Goal: Task Accomplishment & Management: Manage account settings

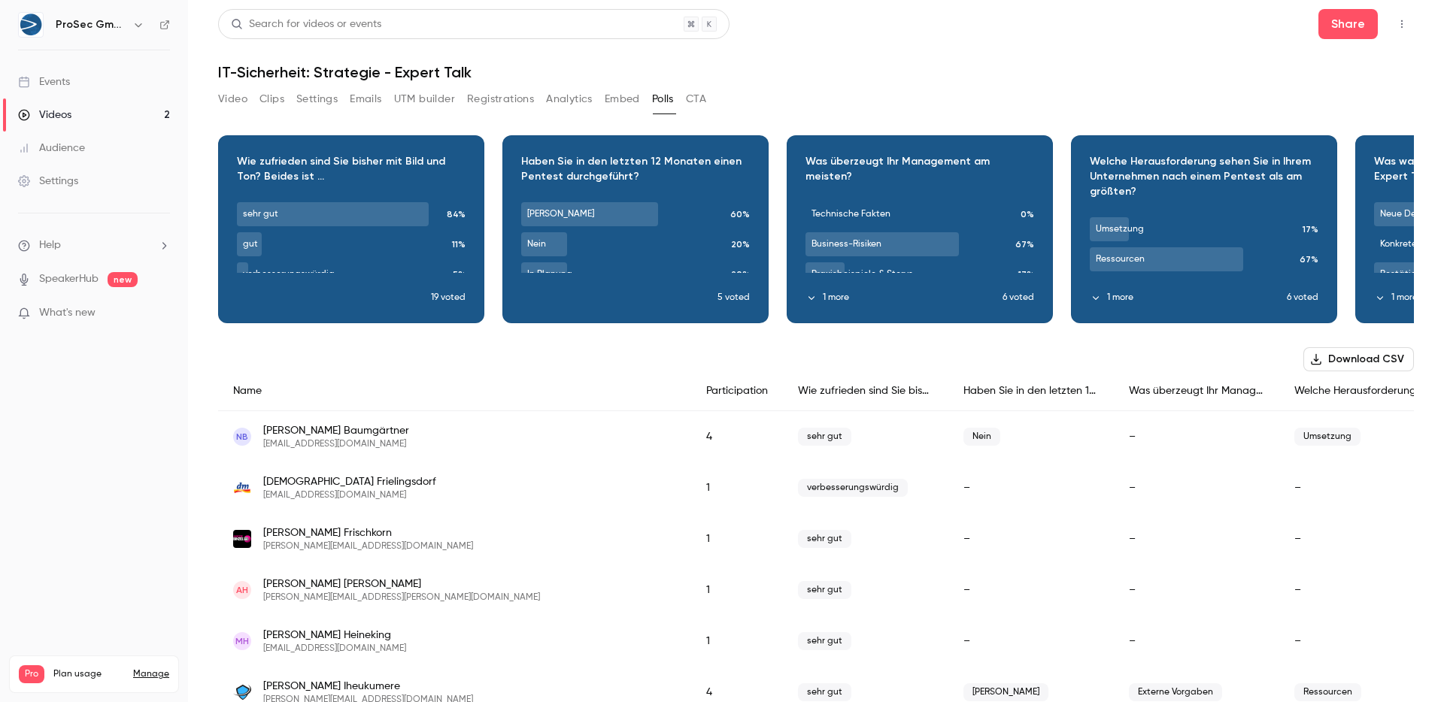
click at [547, 95] on button "Analytics" at bounding box center [569, 99] width 47 height 24
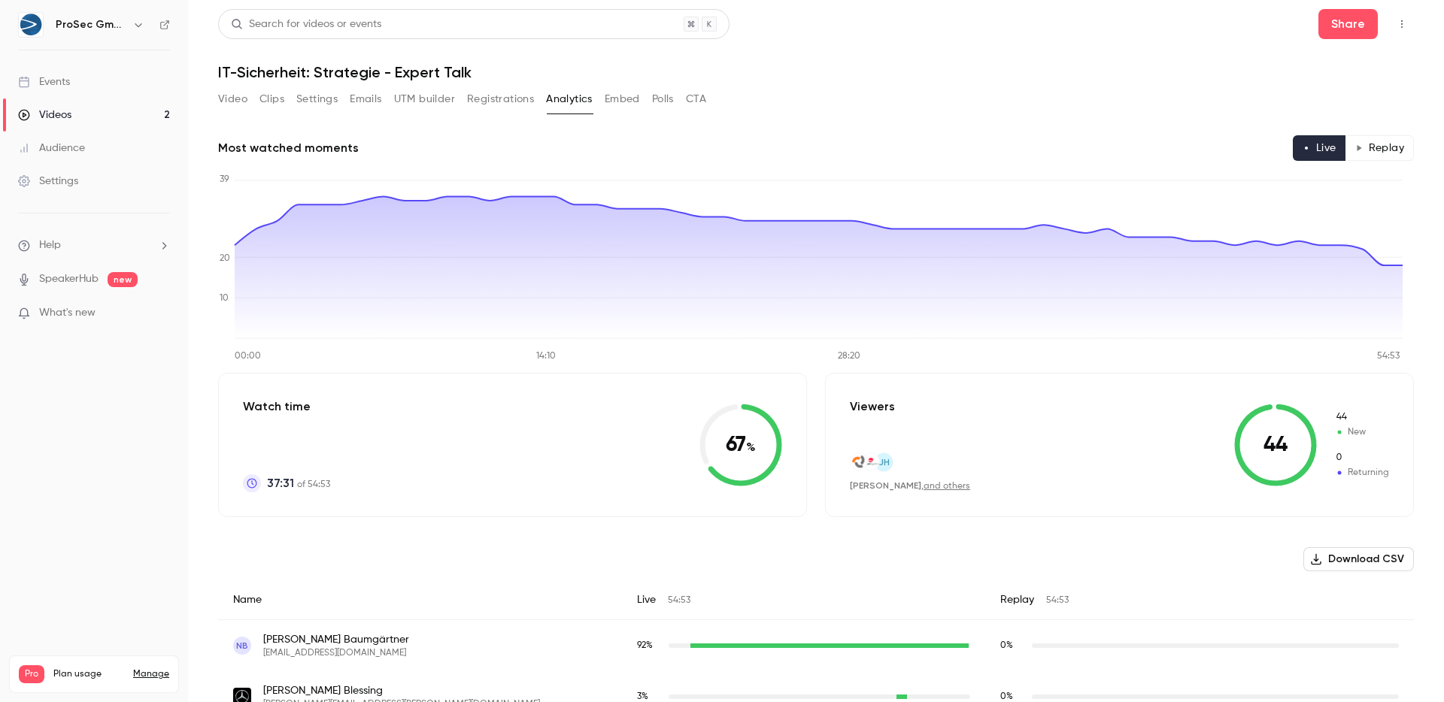
click at [496, 94] on button "Registrations" at bounding box center [500, 99] width 67 height 24
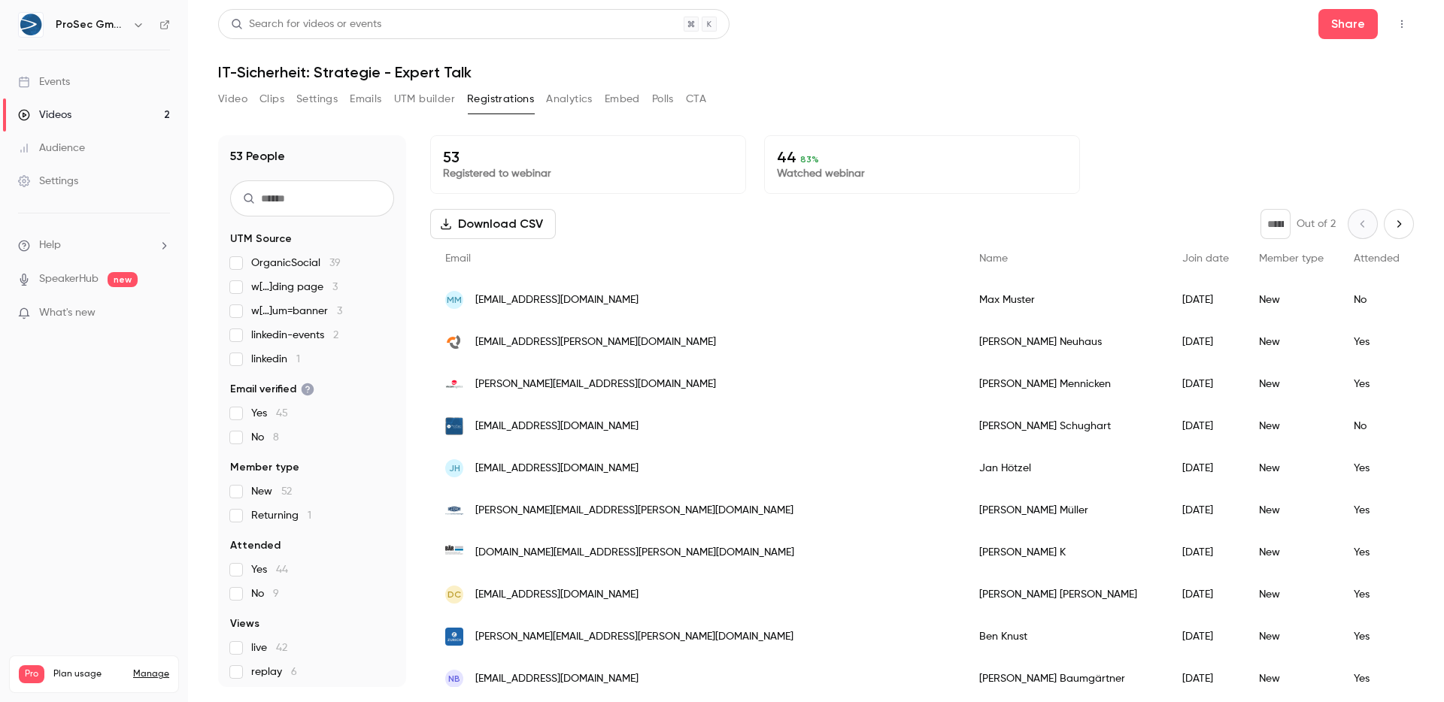
click at [568, 112] on div "Video Clips Settings Emails UTM builder Registrations Analytics Embed Polls CTA" at bounding box center [462, 102] width 488 height 30
click at [568, 99] on button "Analytics" at bounding box center [569, 99] width 47 height 24
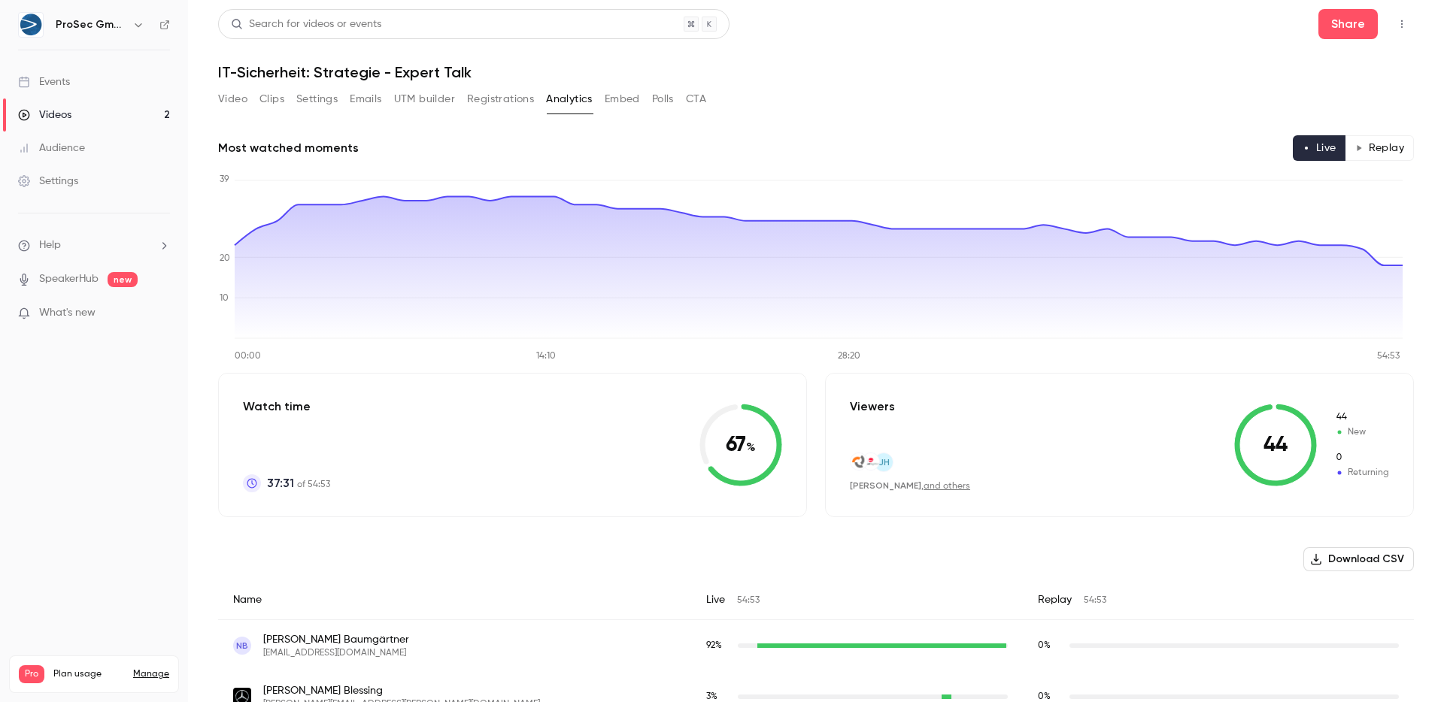
click at [663, 96] on button "Polls" at bounding box center [663, 99] width 22 height 24
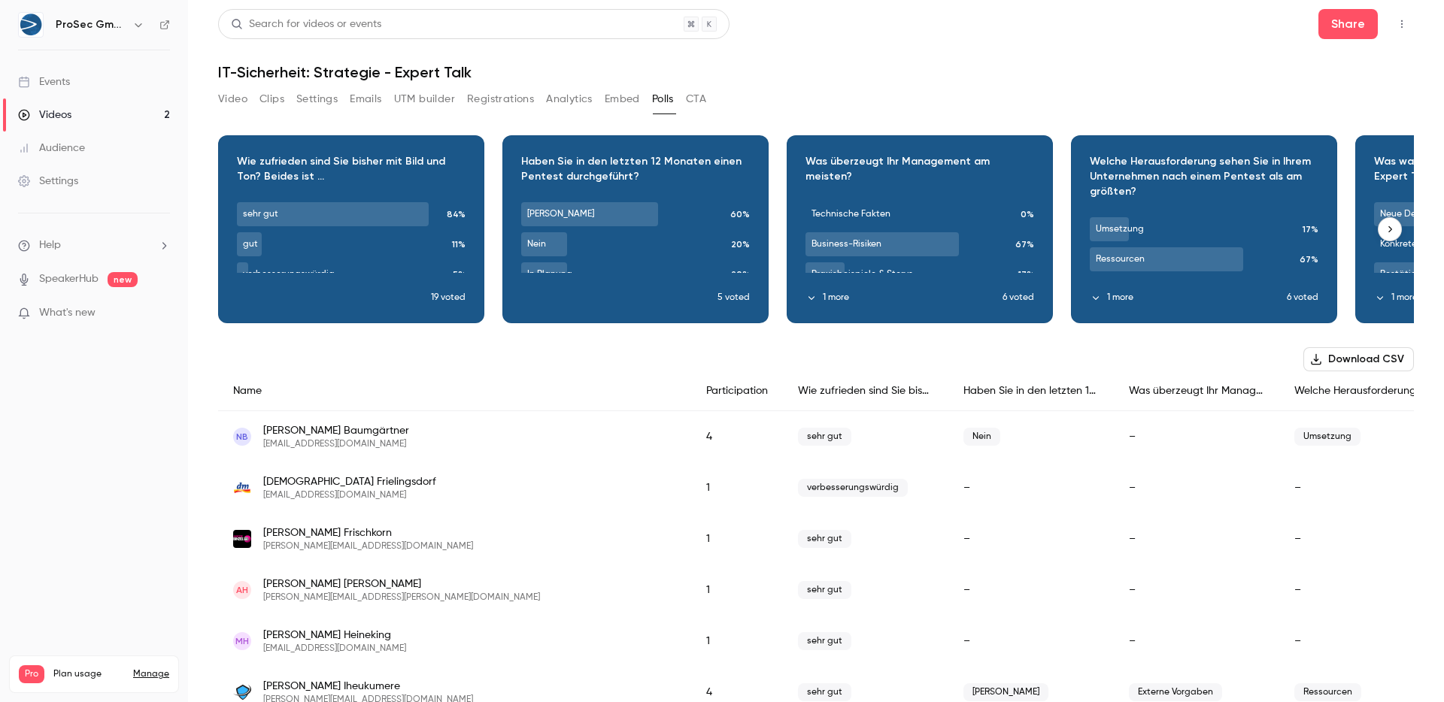
click at [662, 176] on div "Download image" at bounding box center [635, 229] width 265 height 186
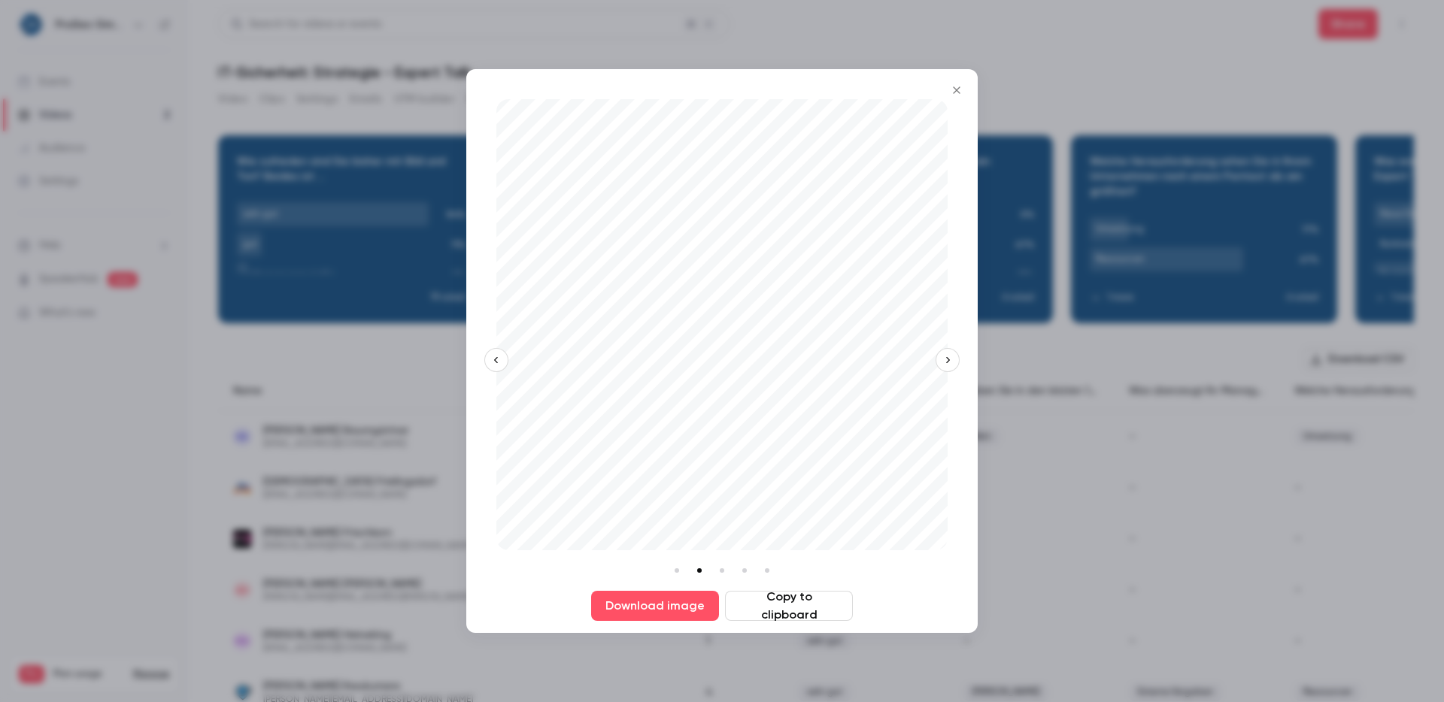
click at [958, 87] on icon "Close" at bounding box center [957, 90] width 18 height 12
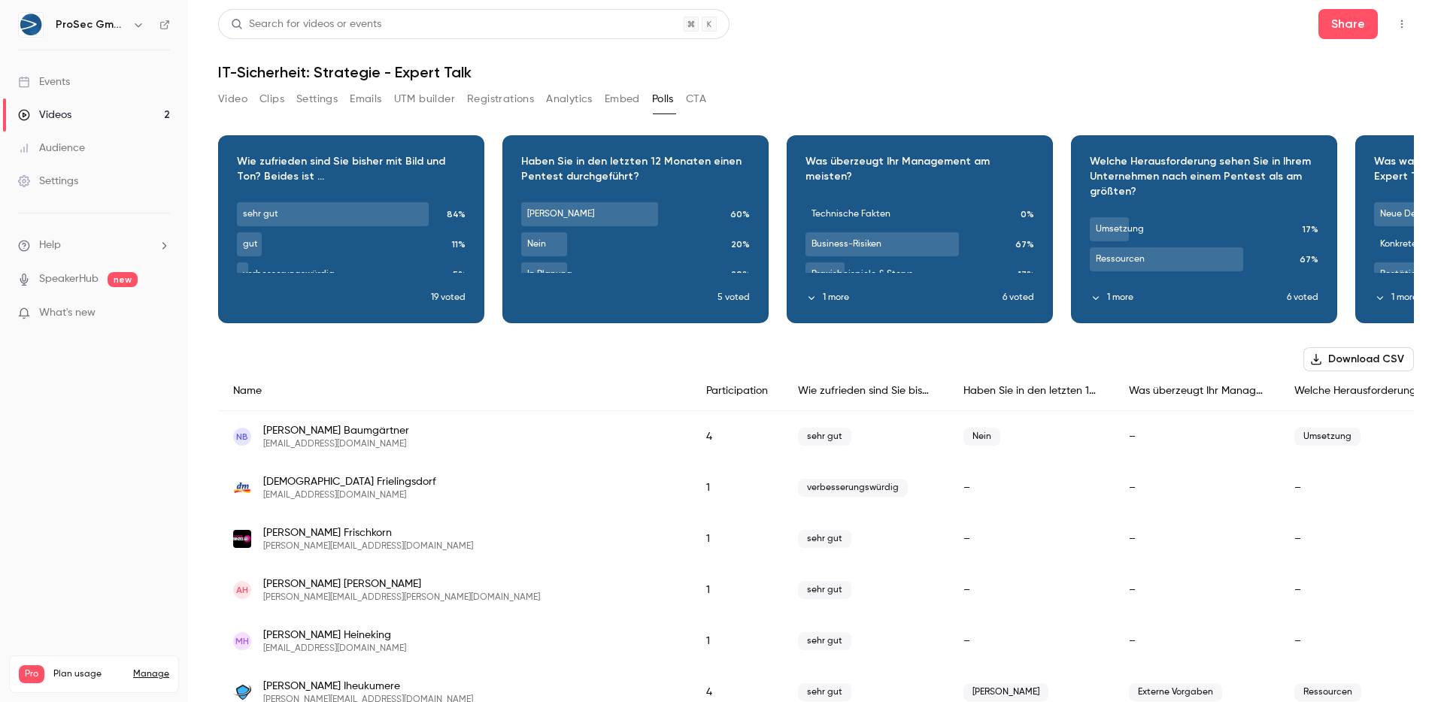
click at [241, 102] on button "Video" at bounding box center [232, 99] width 29 height 24
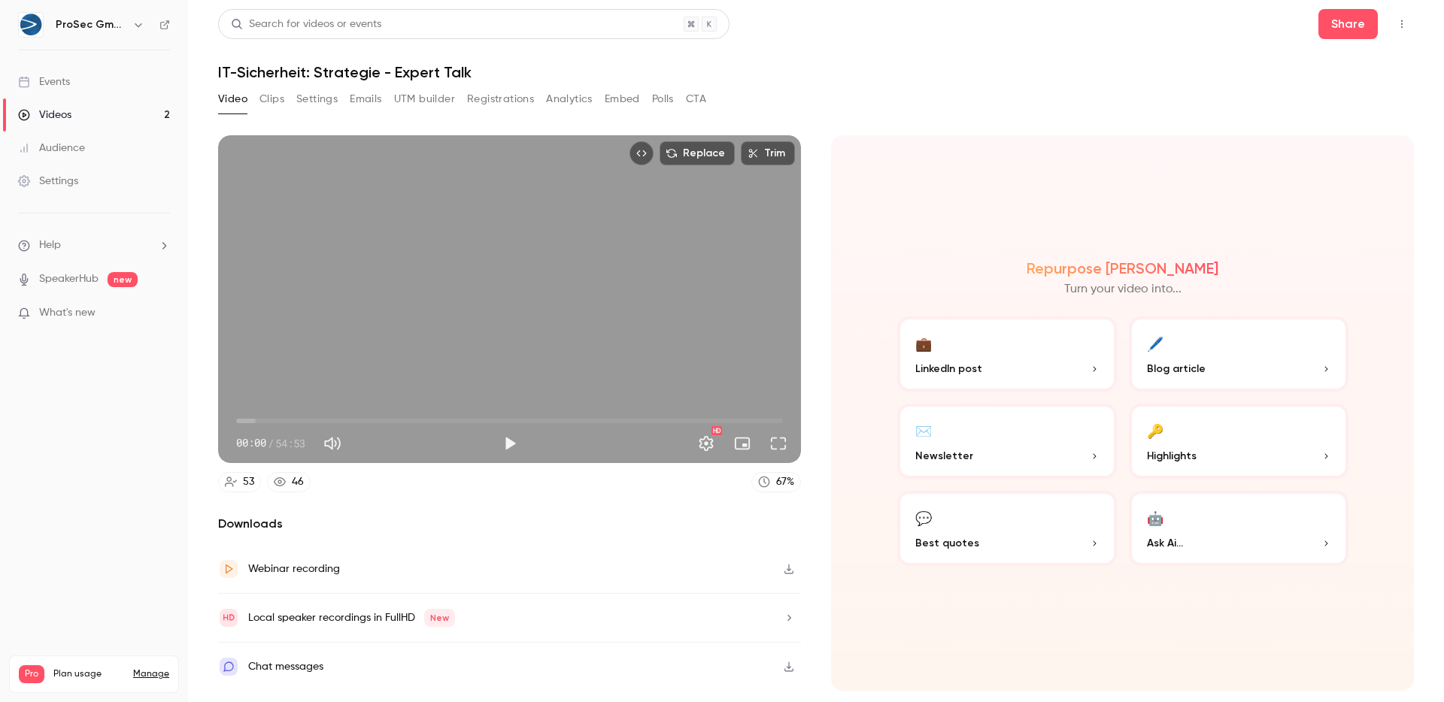
click at [1136, 23] on icon "Top Bar Actions" at bounding box center [1402, 24] width 12 height 11
click at [1102, 100] on div at bounding box center [722, 351] width 1444 height 702
click at [80, 116] on link "Videos 2" at bounding box center [94, 115] width 188 height 33
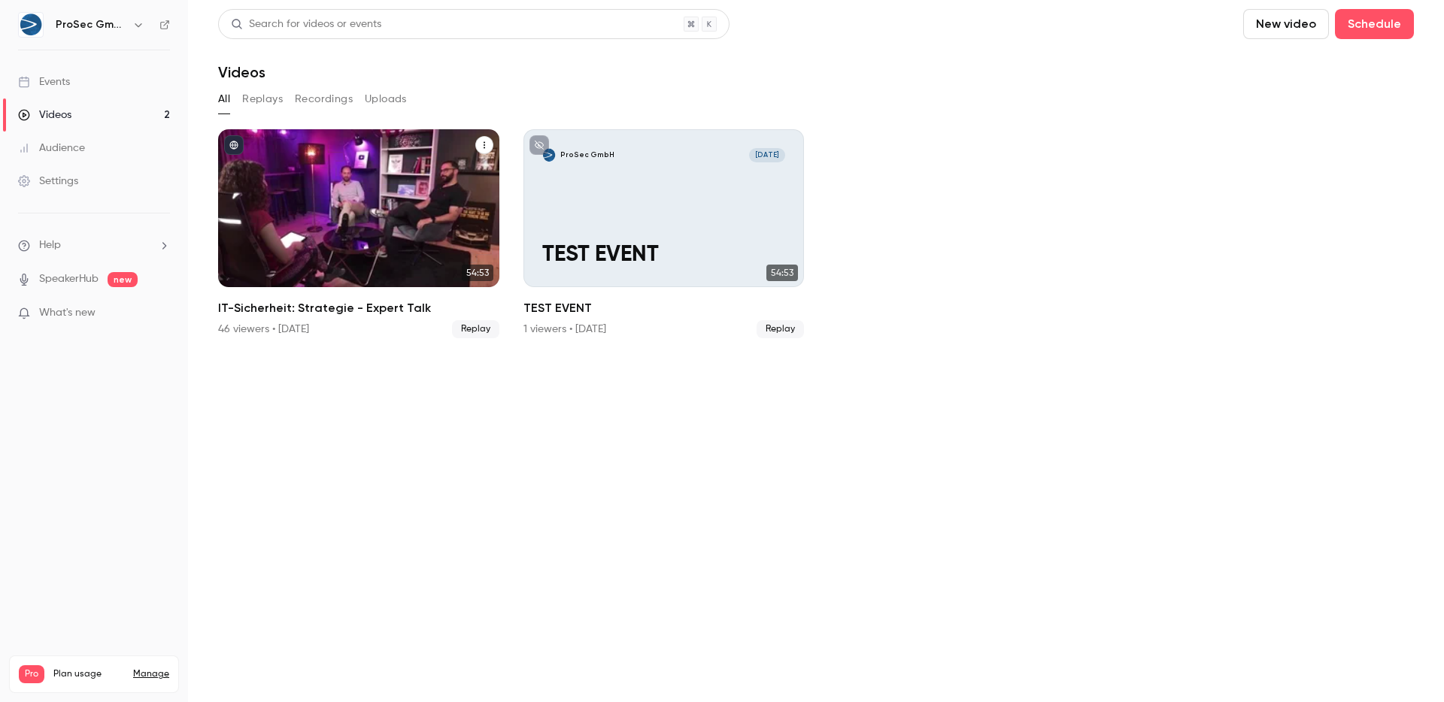
click at [418, 255] on div "IT-Sicherheit: Strategie - Expert Talk" at bounding box center [358, 208] width 281 height 158
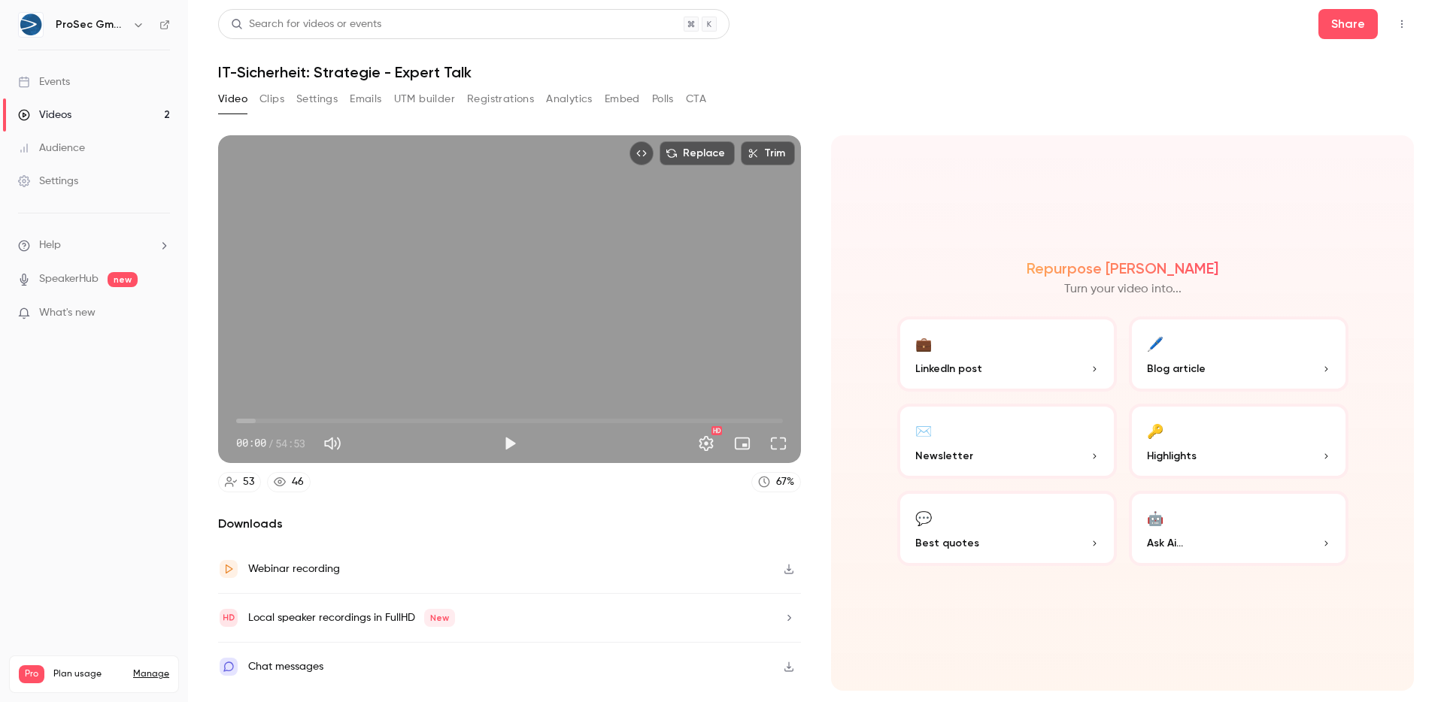
click at [617, 93] on button "Embed" at bounding box center [622, 99] width 35 height 24
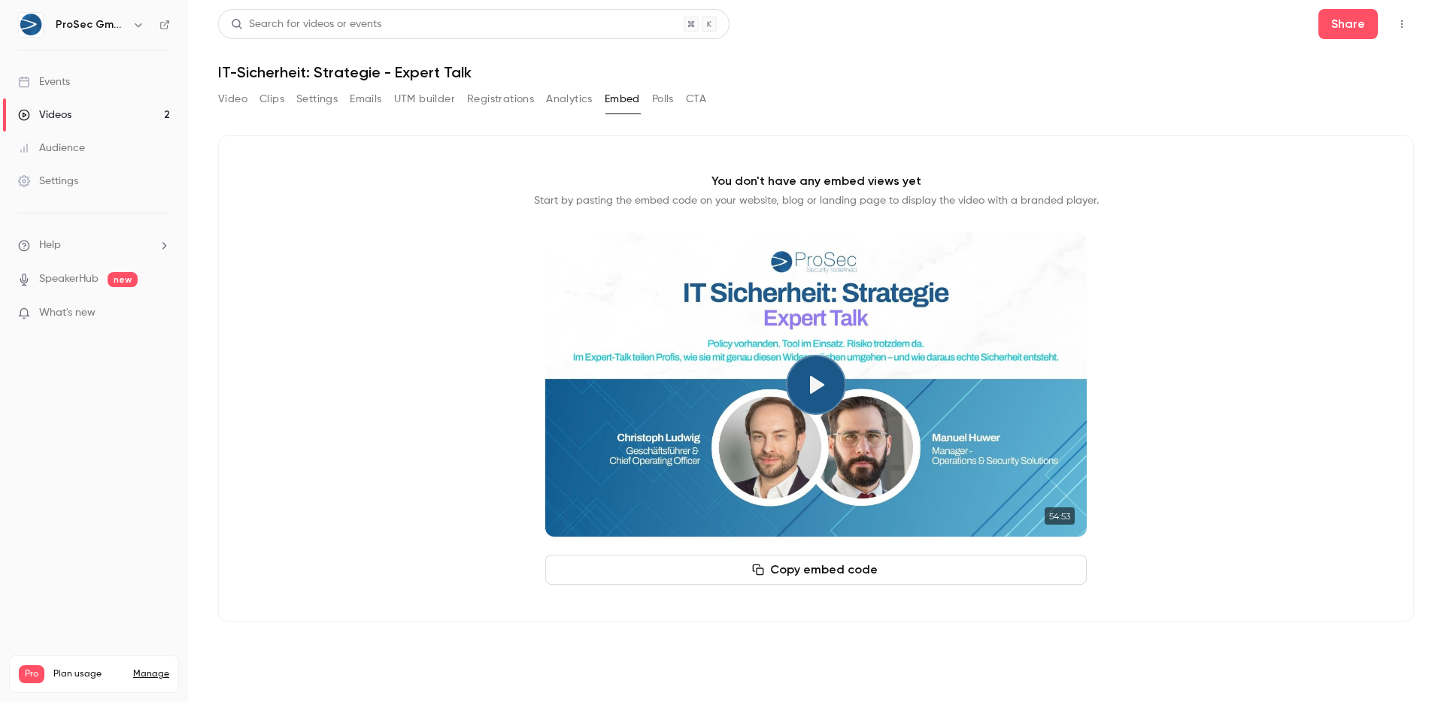
click at [1136, 23] on icon "Top Bar Actions" at bounding box center [1402, 24] width 12 height 11
click at [1086, 52] on div at bounding box center [722, 351] width 1444 height 702
click at [229, 102] on button "Video" at bounding box center [232, 99] width 29 height 24
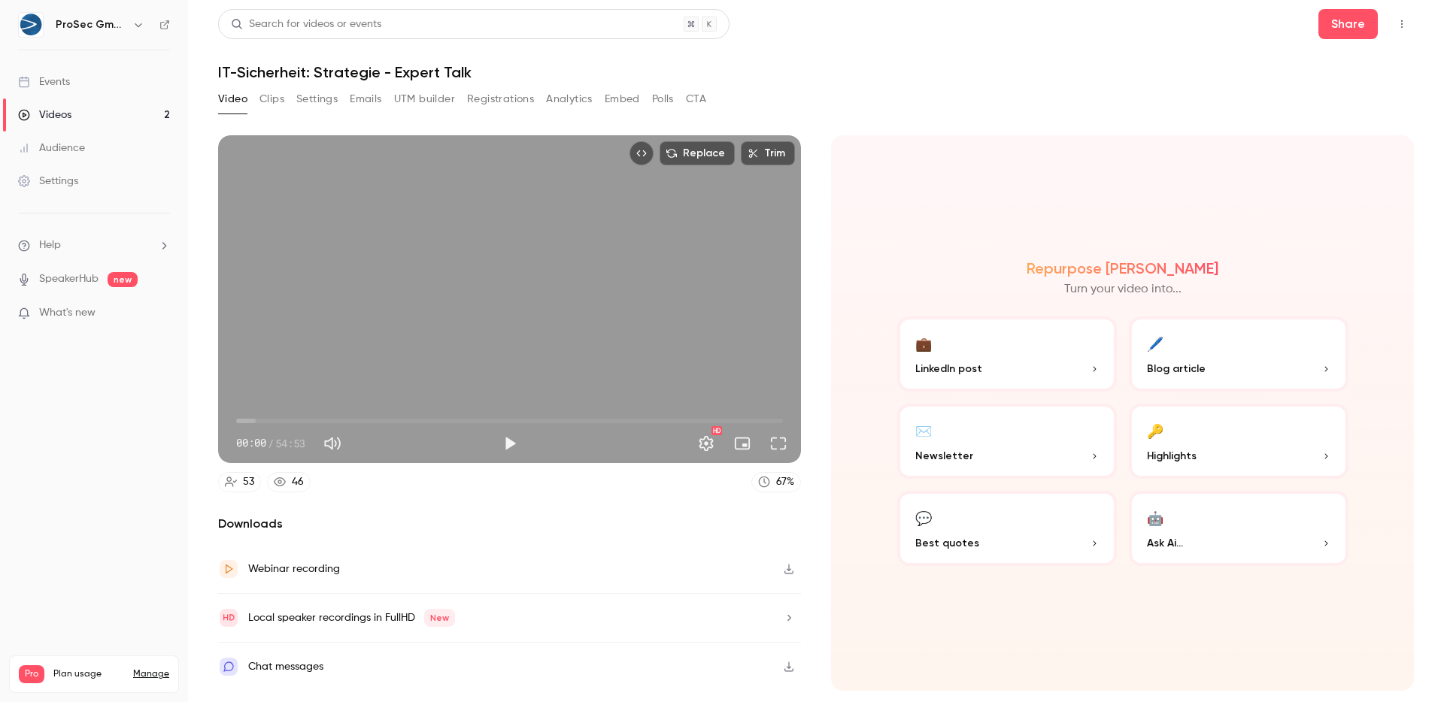
click at [507, 100] on button "Registrations" at bounding box center [500, 99] width 67 height 24
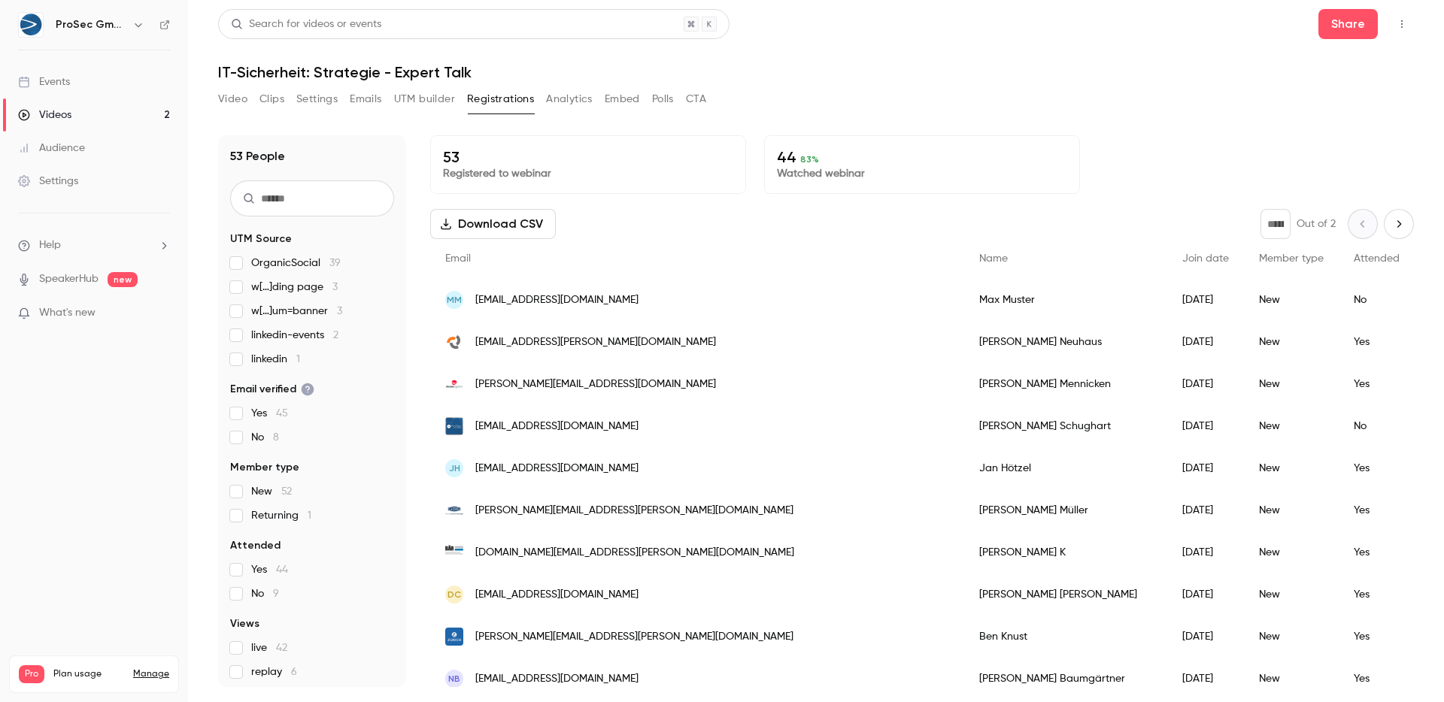
click at [575, 103] on button "Analytics" at bounding box center [569, 99] width 47 height 24
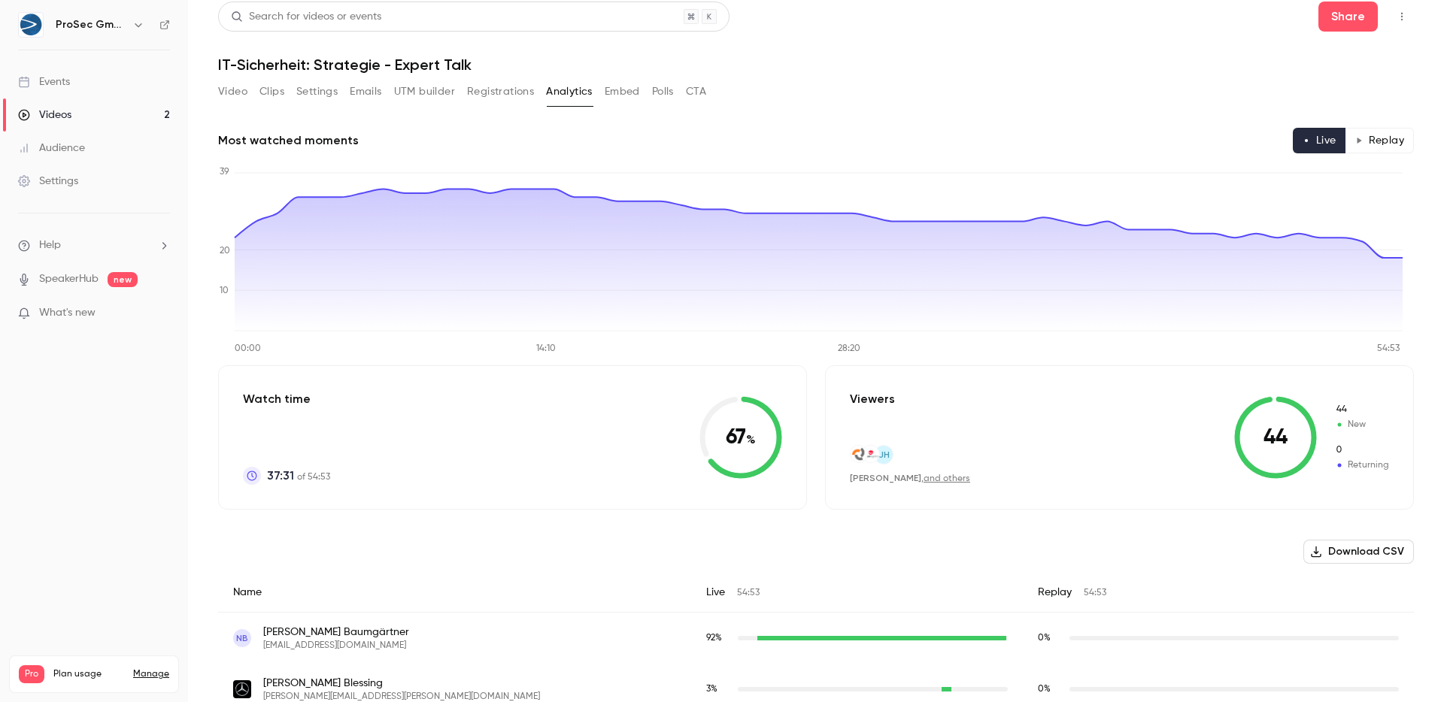
scroll to position [35, 0]
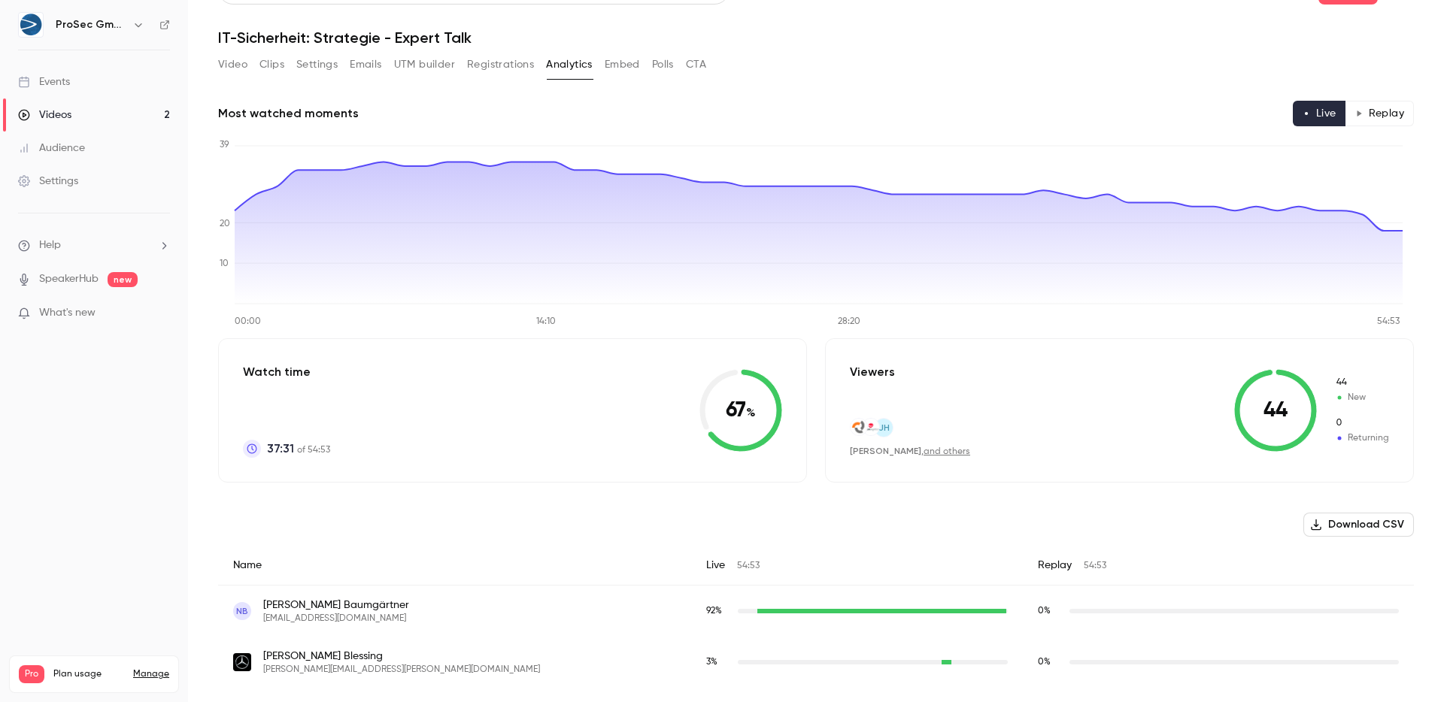
click at [324, 608] on span "[PERSON_NAME]" at bounding box center [336, 605] width 146 height 15
click at [616, 71] on button "Embed" at bounding box center [622, 65] width 35 height 24
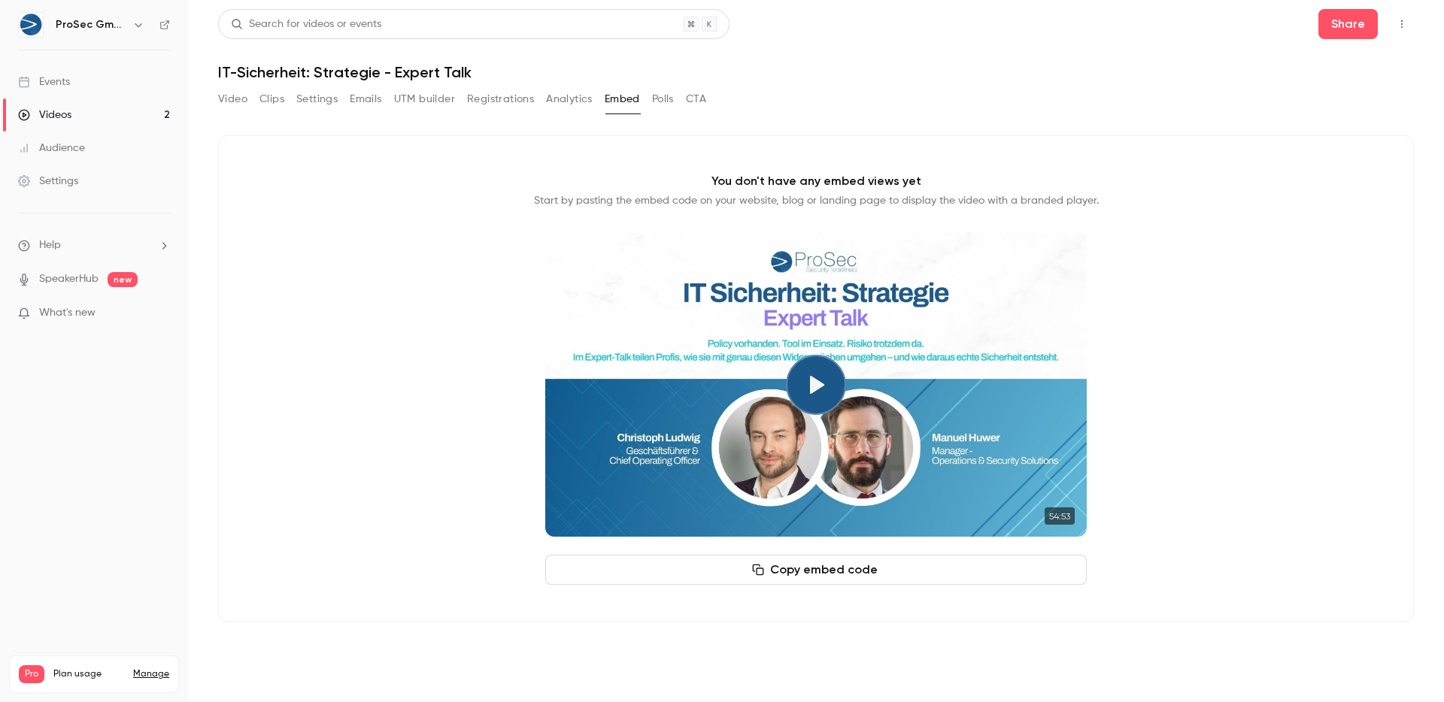
click at [665, 100] on button "Polls" at bounding box center [663, 99] width 22 height 24
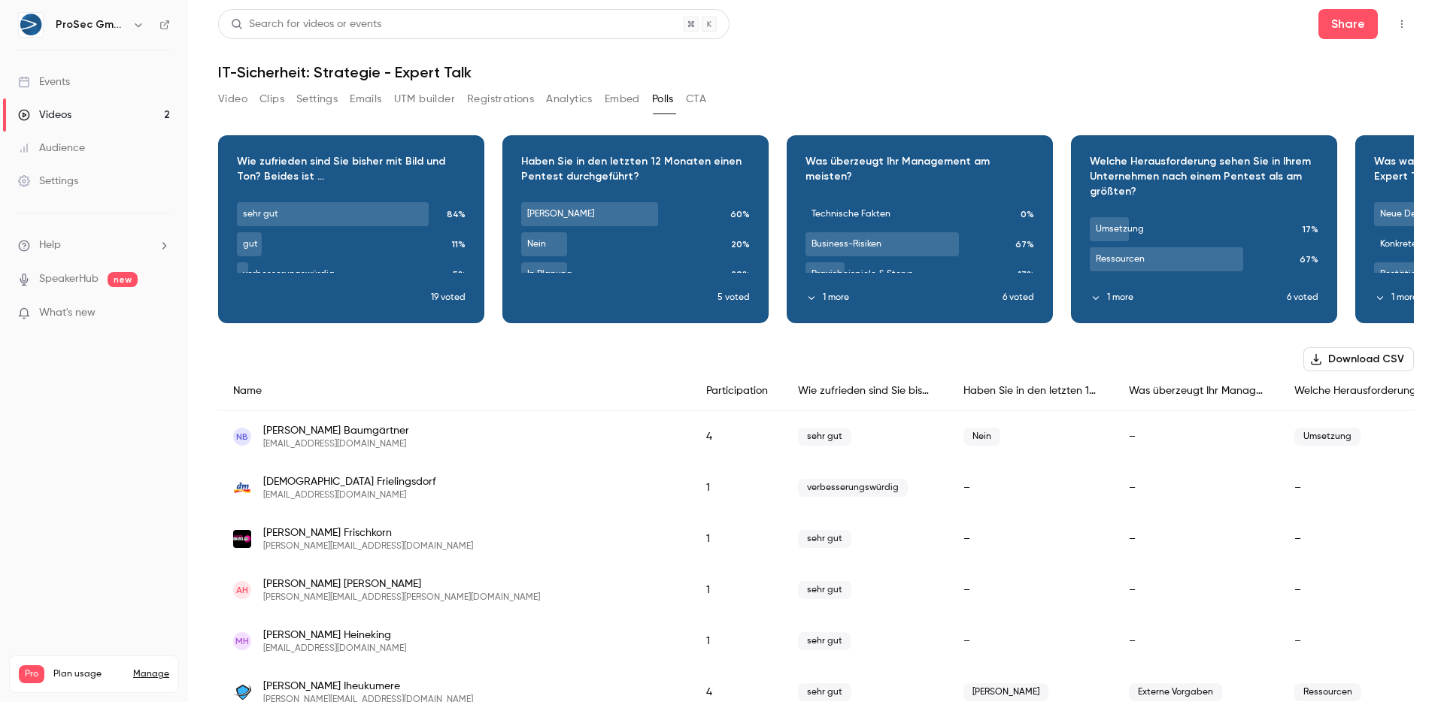
click at [316, 96] on button "Settings" at bounding box center [316, 99] width 41 height 24
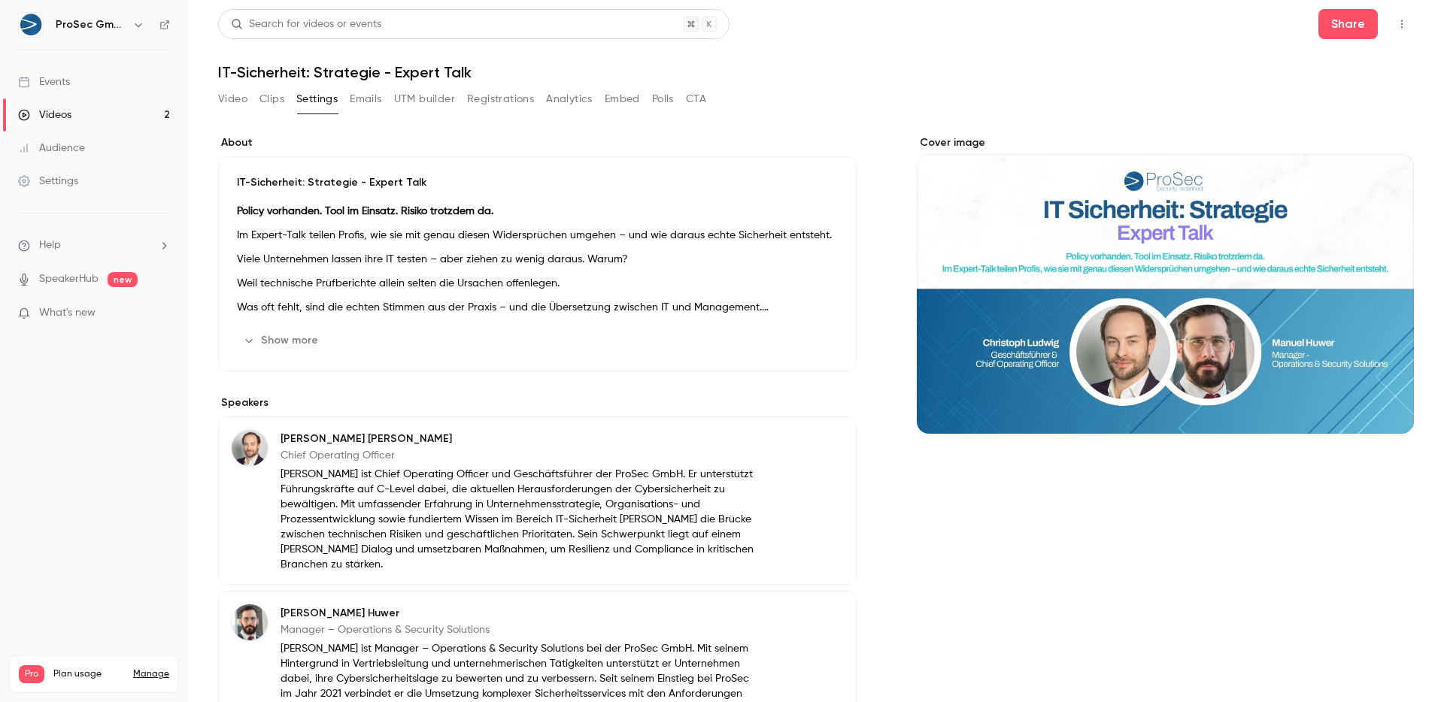
click at [378, 103] on button "Emails" at bounding box center [366, 99] width 32 height 24
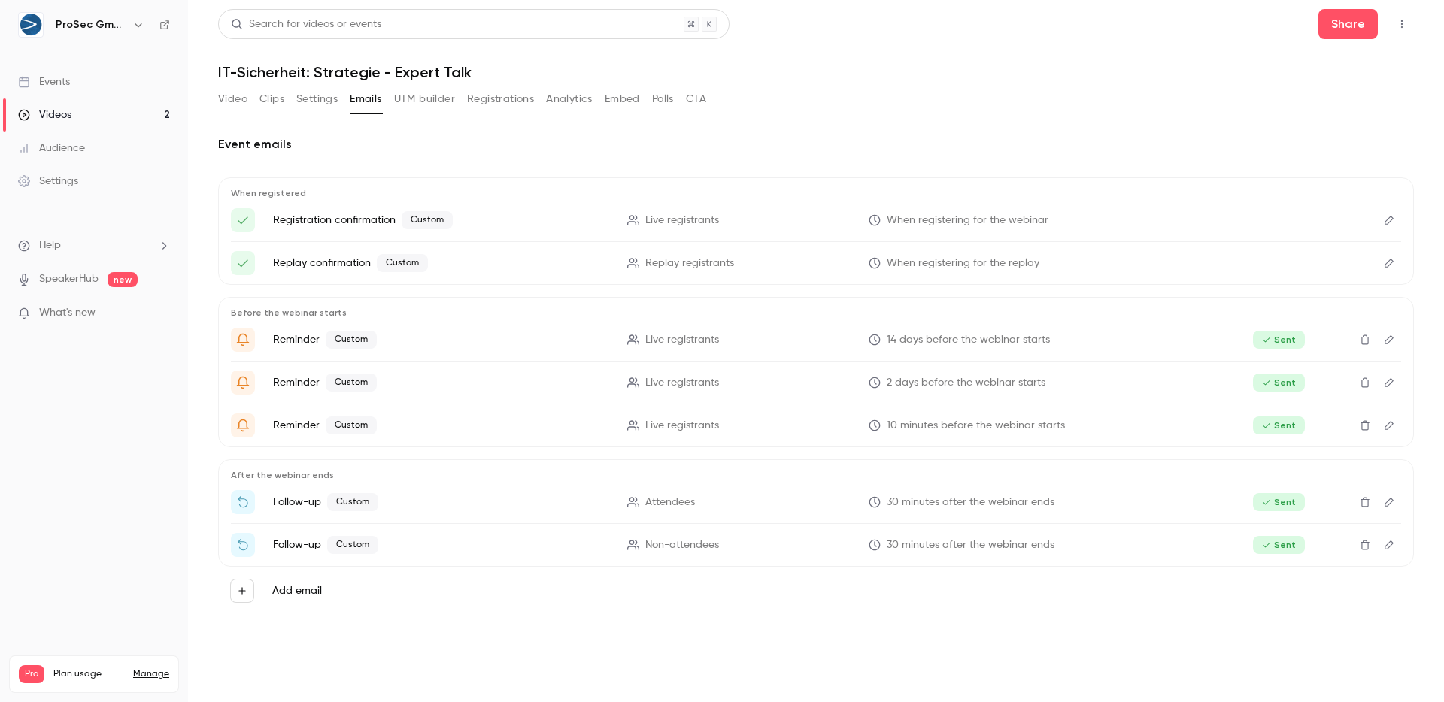
click at [425, 94] on button "UTM builder" at bounding box center [424, 99] width 61 height 24
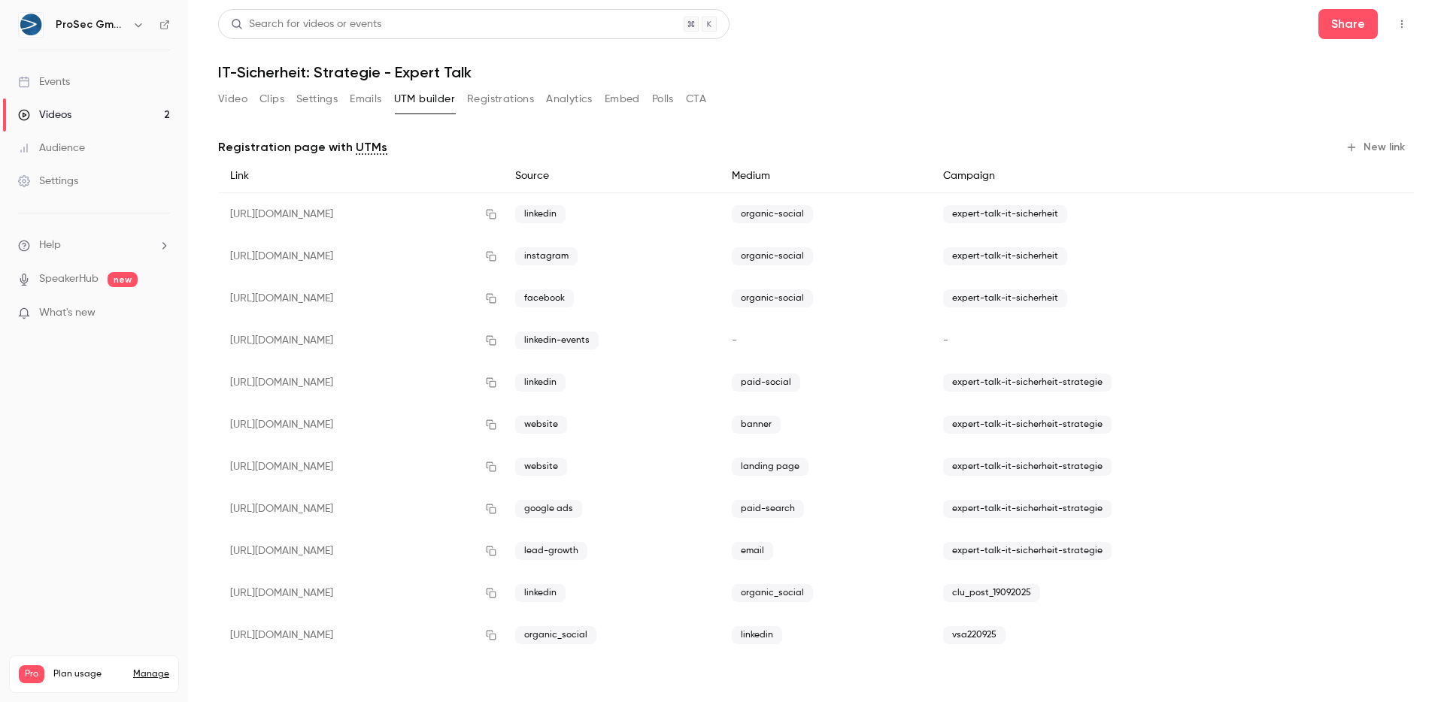
click at [488, 102] on button "Registrations" at bounding box center [500, 99] width 67 height 24
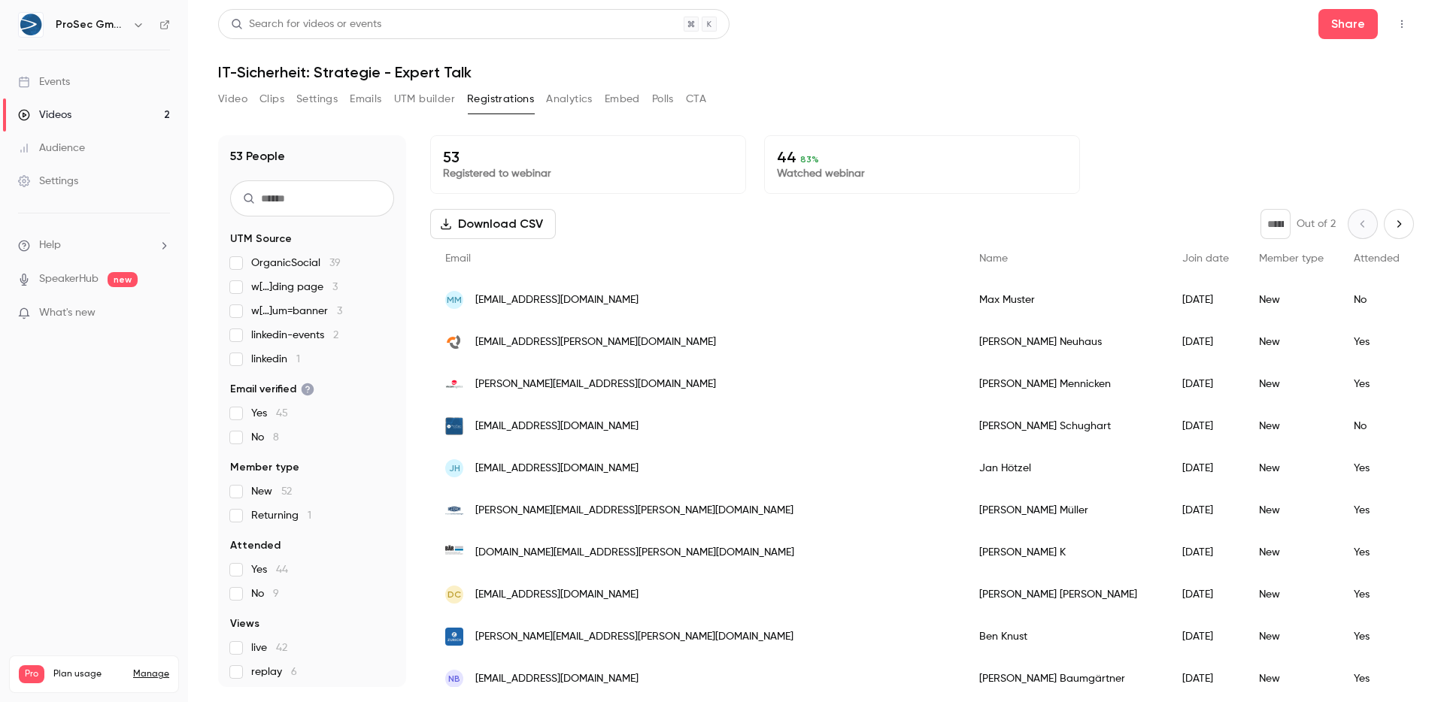
click at [1136, 226] on icon "Next page" at bounding box center [1398, 224] width 17 height 12
type input "*"
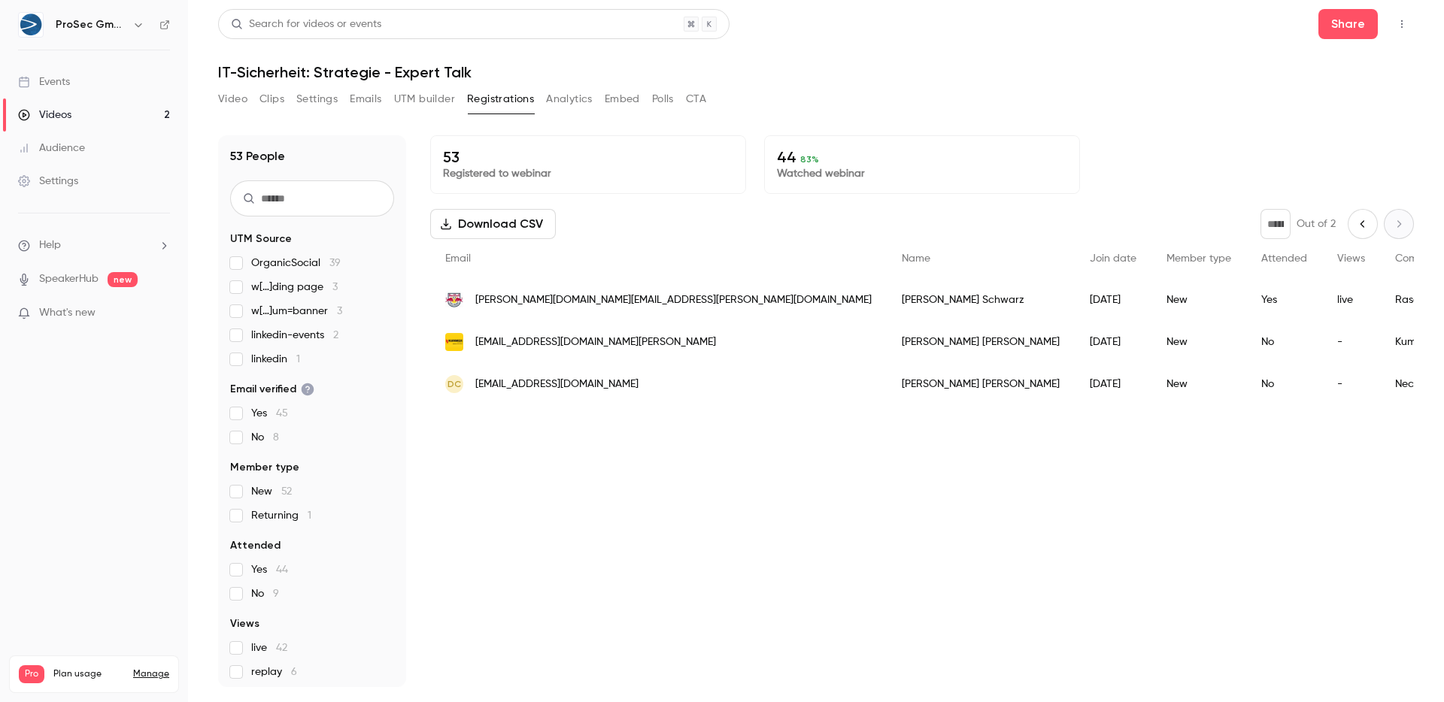
click at [574, 105] on button "Analytics" at bounding box center [569, 99] width 47 height 24
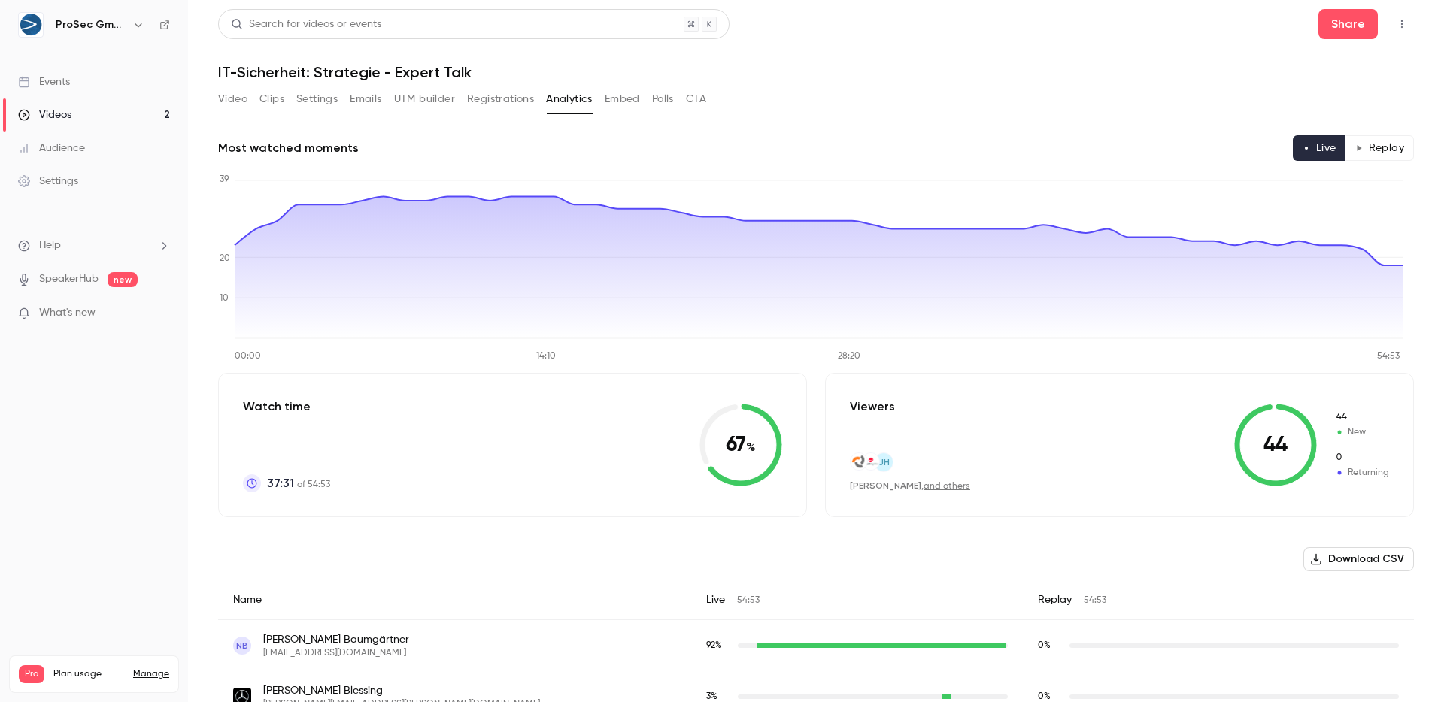
click at [62, 126] on link "Videos 2" at bounding box center [94, 115] width 188 height 33
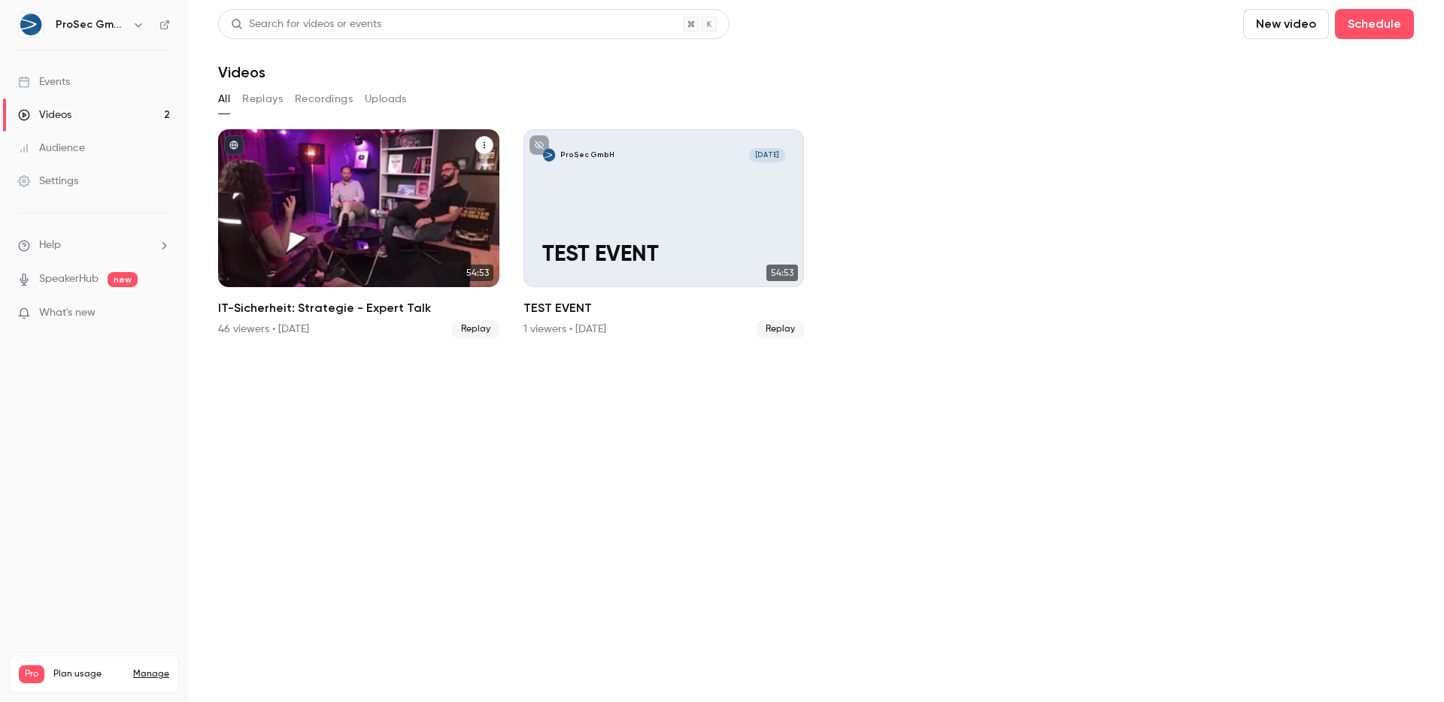
click at [417, 211] on div "IT-Sicherheit: Strategie - Expert Talk" at bounding box center [358, 208] width 281 height 158
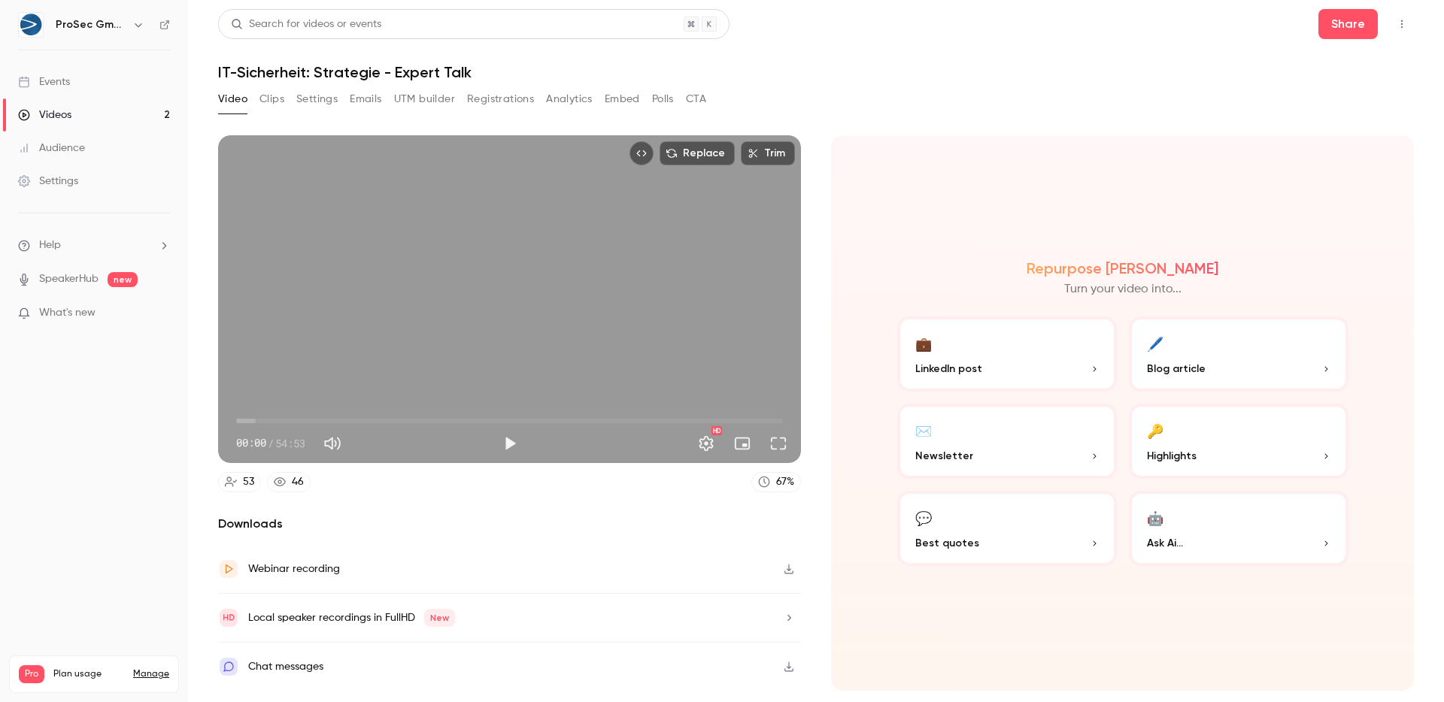
click at [322, 618] on div "Chat messages" at bounding box center [285, 667] width 75 height 18
